Goal: Transaction & Acquisition: Purchase product/service

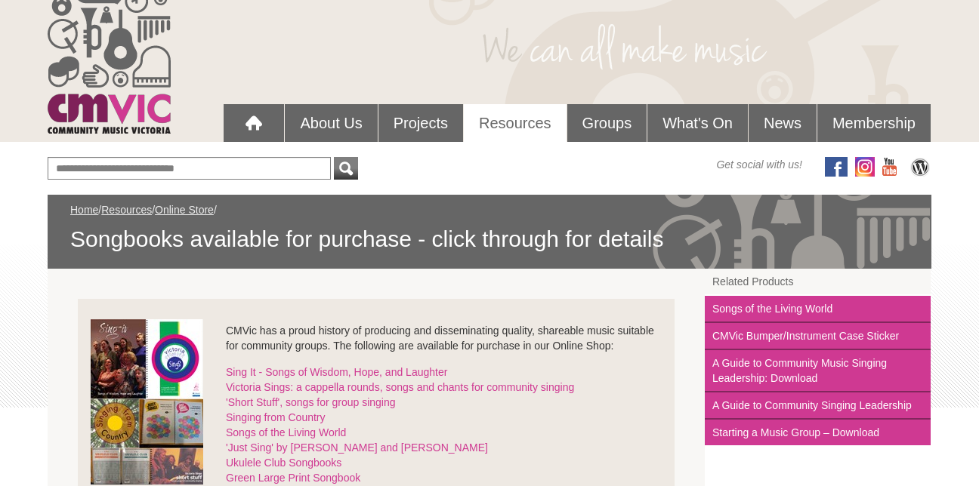
scroll to position [76, 0]
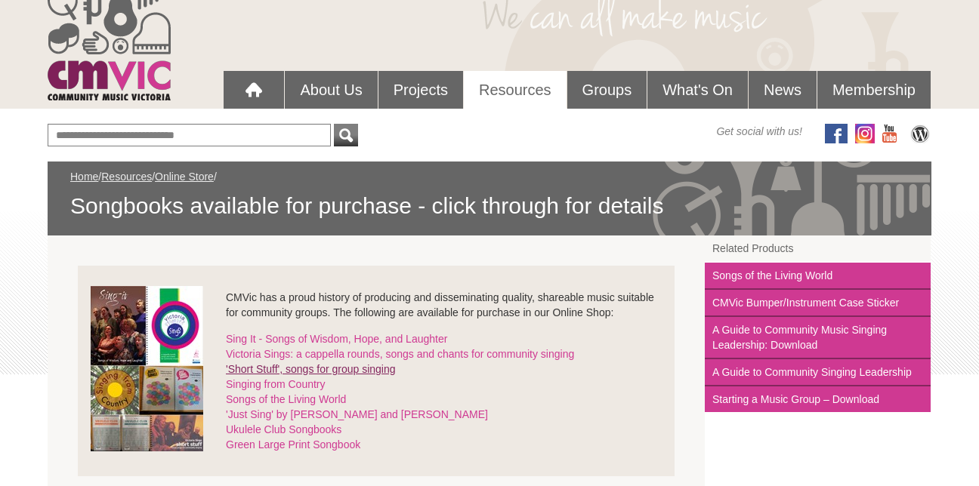
click at [337, 368] on link "'Short Stuff', songs for group singing" at bounding box center [311, 369] width 170 height 12
